Goal: Transaction & Acquisition: Purchase product/service

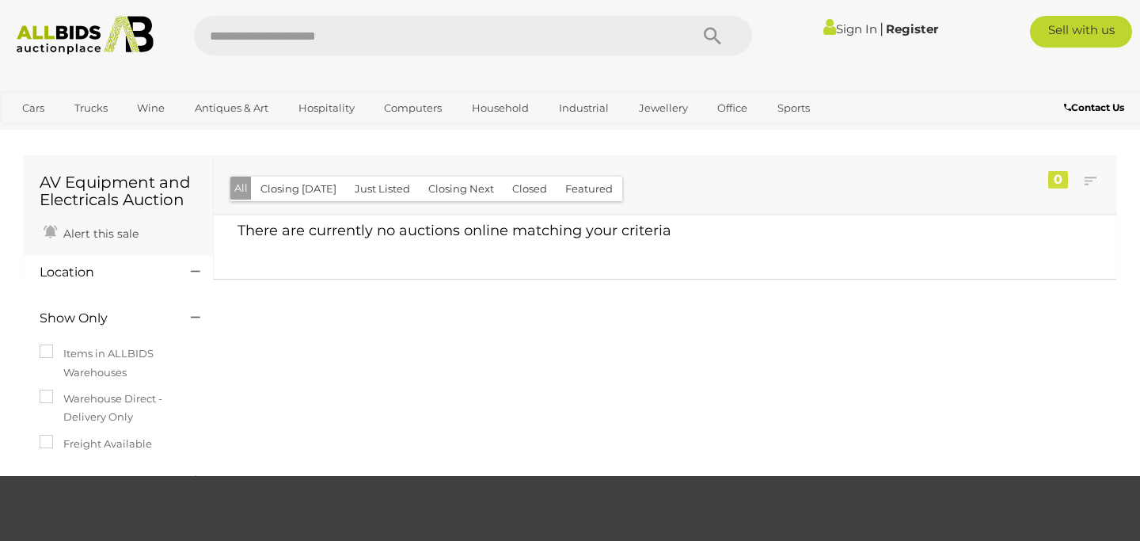
click at [119, 42] on img at bounding box center [86, 35] width 154 height 39
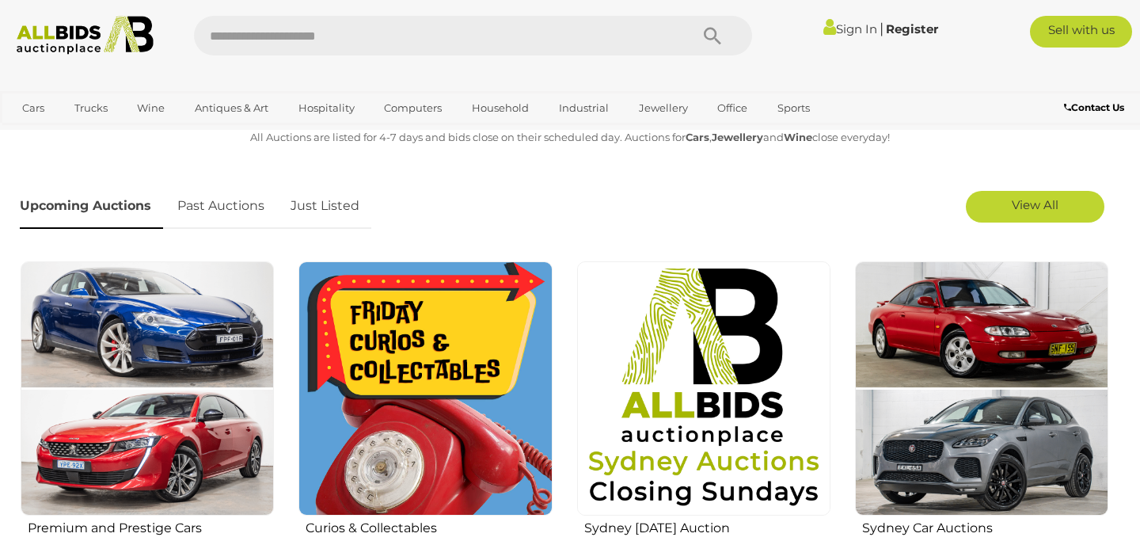
scroll to position [464, 0]
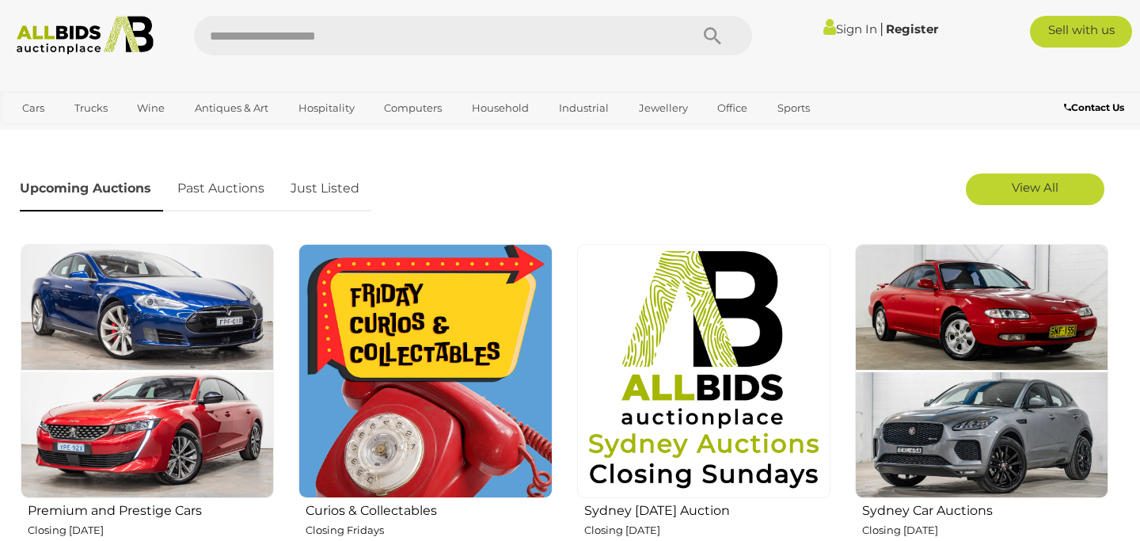
click at [396, 339] on img at bounding box center [424, 370] width 253 height 253
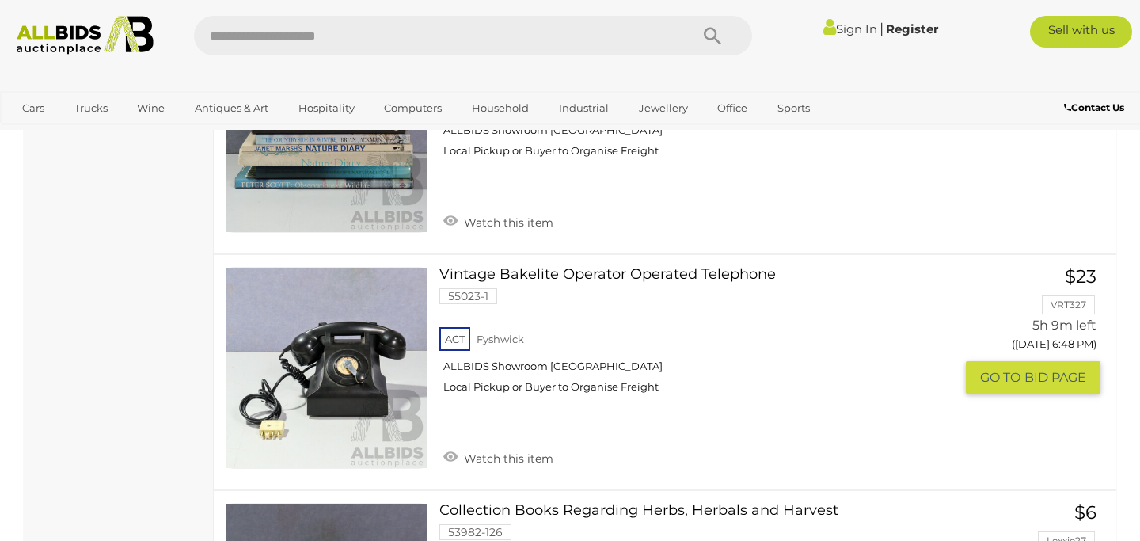
scroll to position [6029, 0]
